Goal: Information Seeking & Learning: Learn about a topic

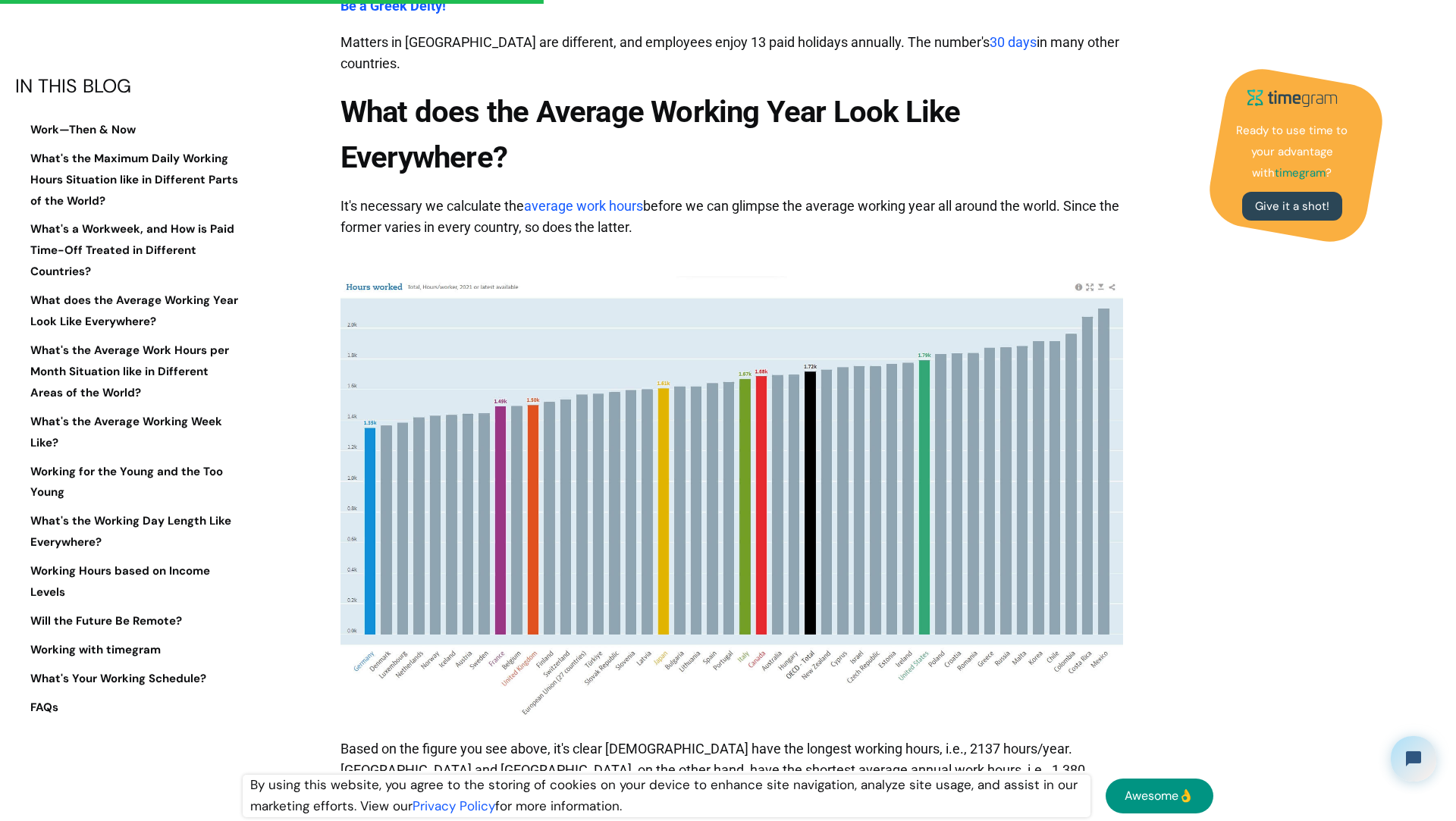
scroll to position [4769, 0]
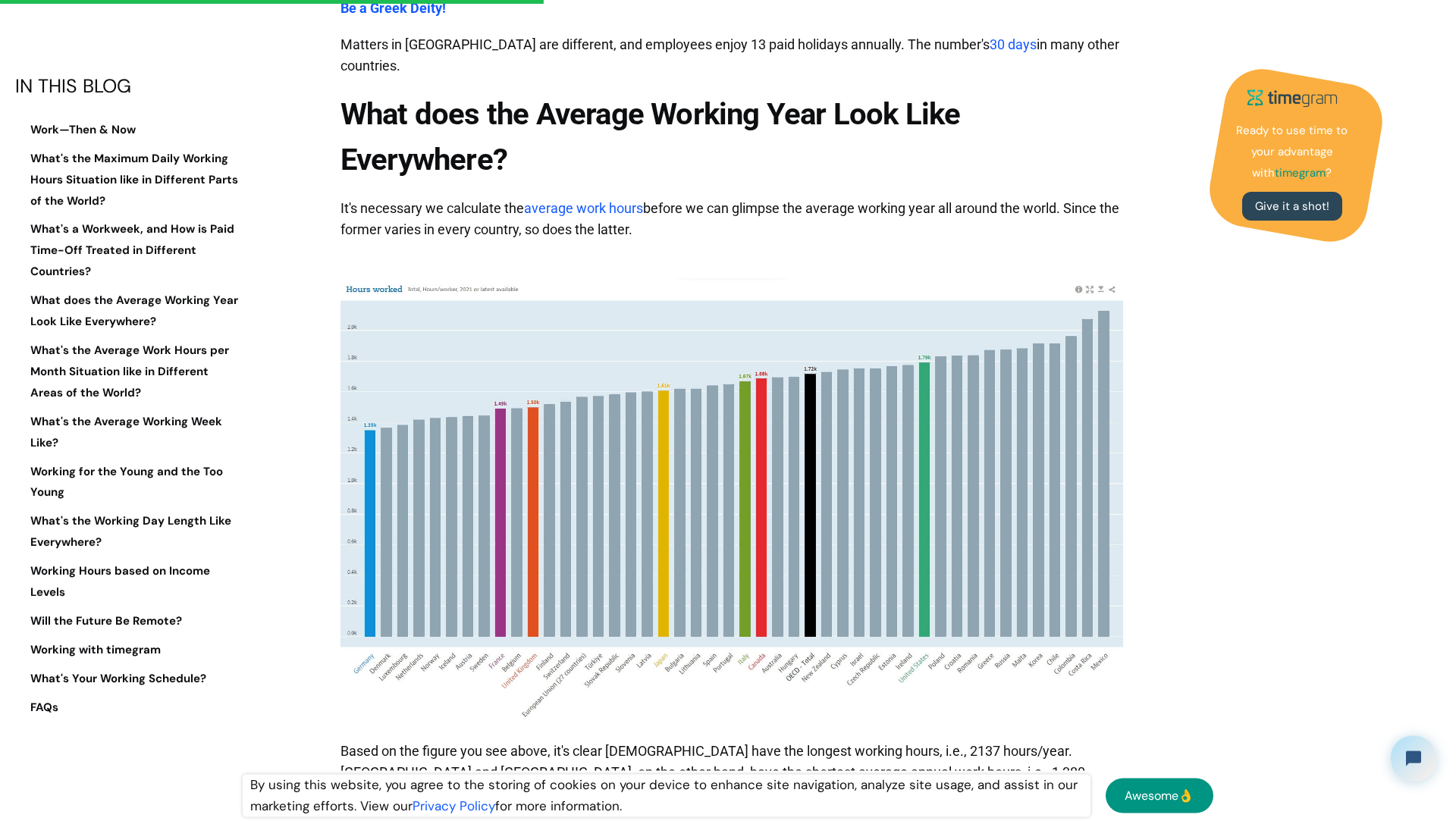
click at [567, 200] on link "average work hours" at bounding box center [583, 208] width 119 height 16
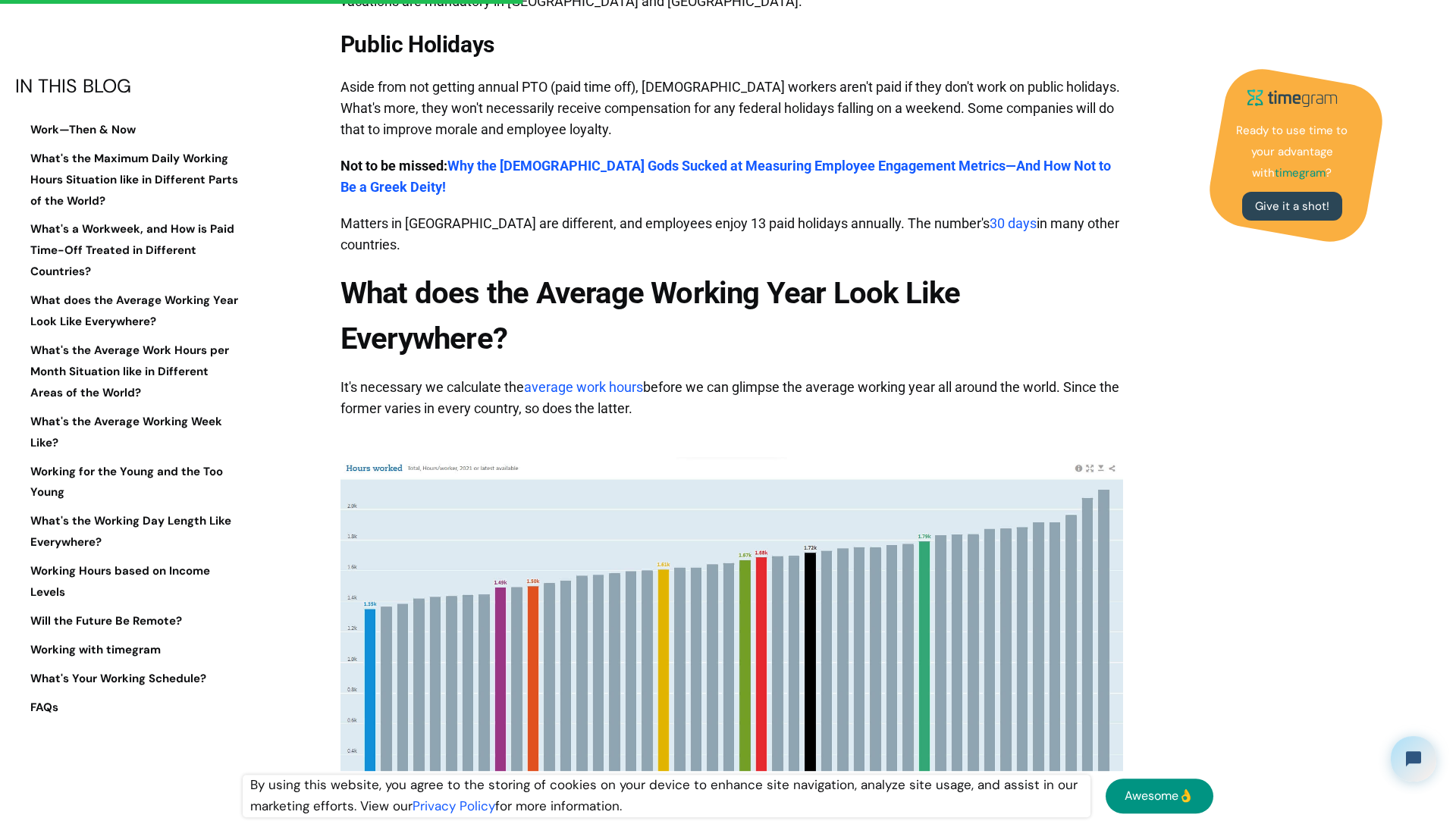
scroll to position [4590, 0]
click at [428, 456] on img at bounding box center [731, 676] width 783 height 440
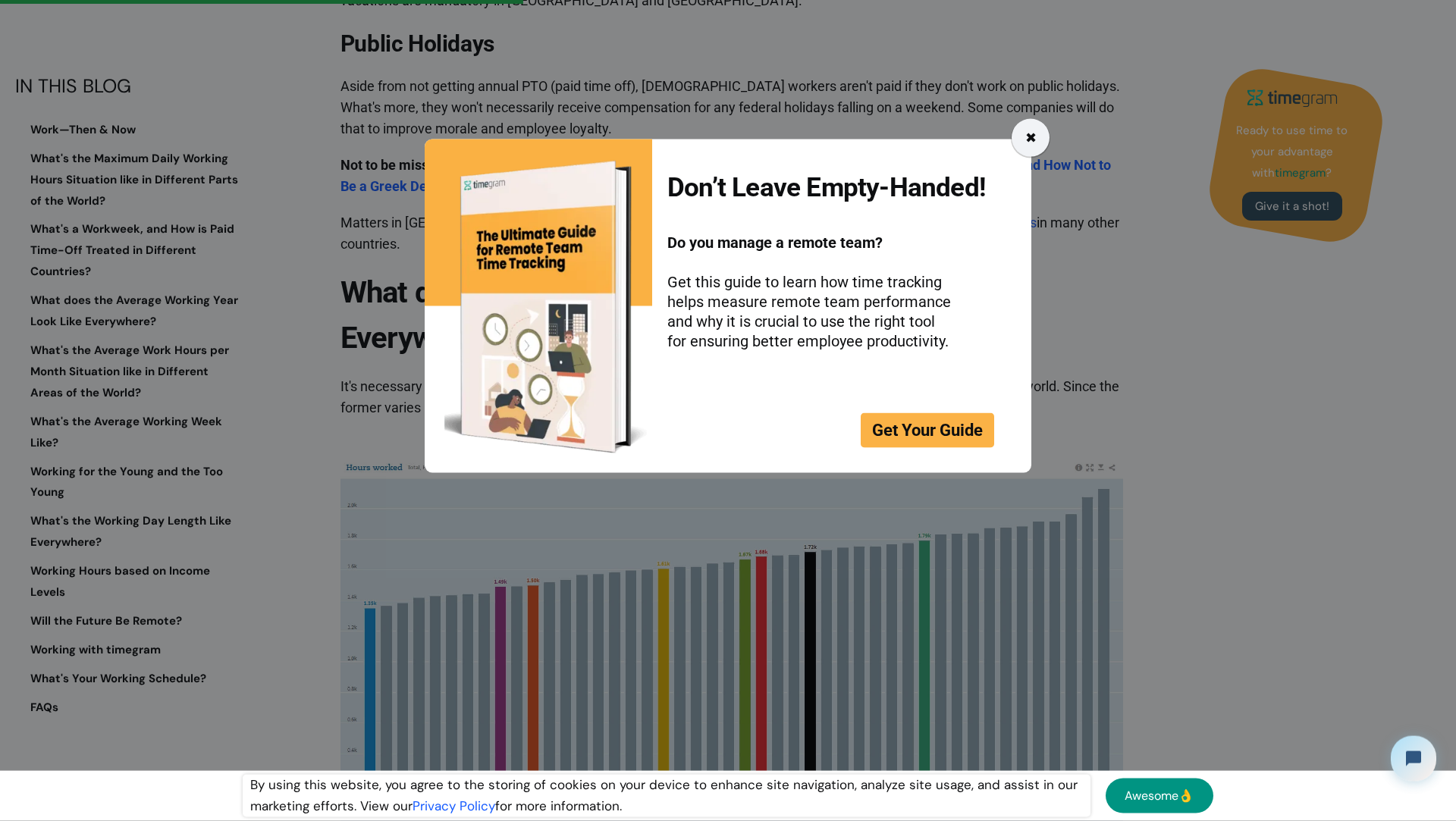
click at [1017, 149] on div "✖" at bounding box center [1030, 137] width 38 height 38
